Goal: Find contact information: Find contact information

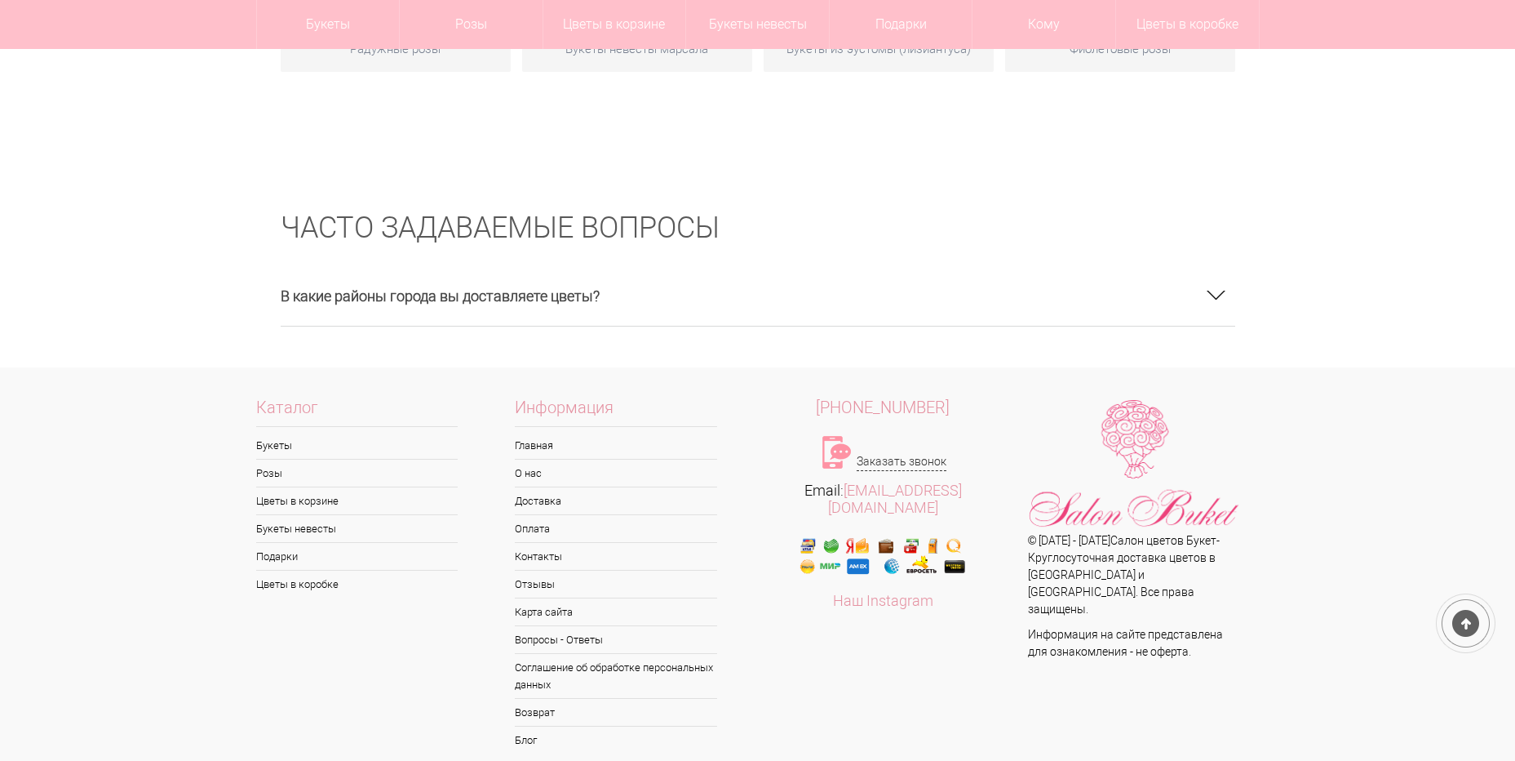
scroll to position [2793, 0]
click at [540, 542] on link "Контакты" at bounding box center [616, 555] width 202 height 27
